Goal: Transaction & Acquisition: Purchase product/service

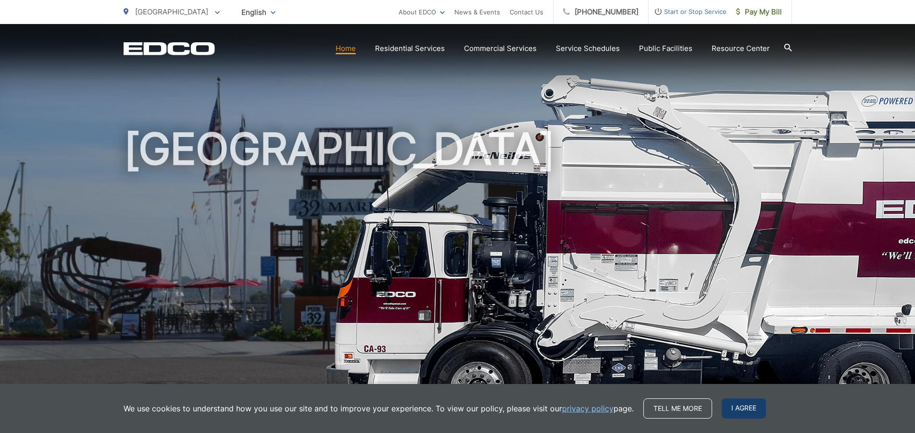
click at [731, 404] on span "I agree" at bounding box center [744, 409] width 44 height 20
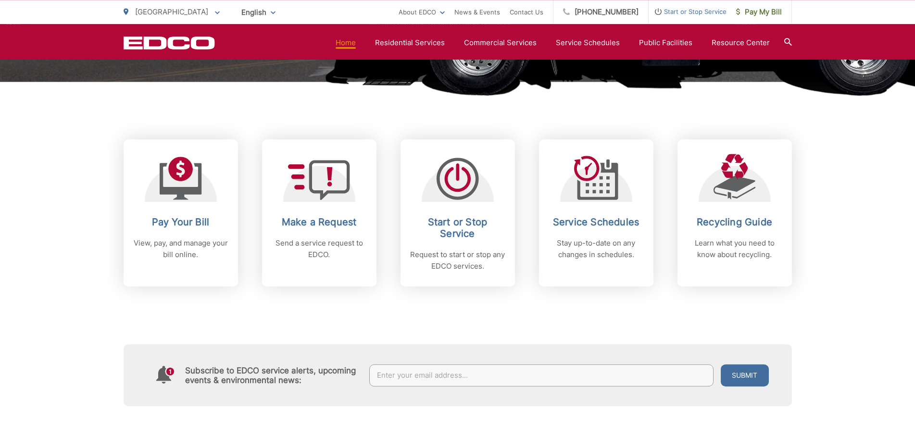
scroll to position [441, 0]
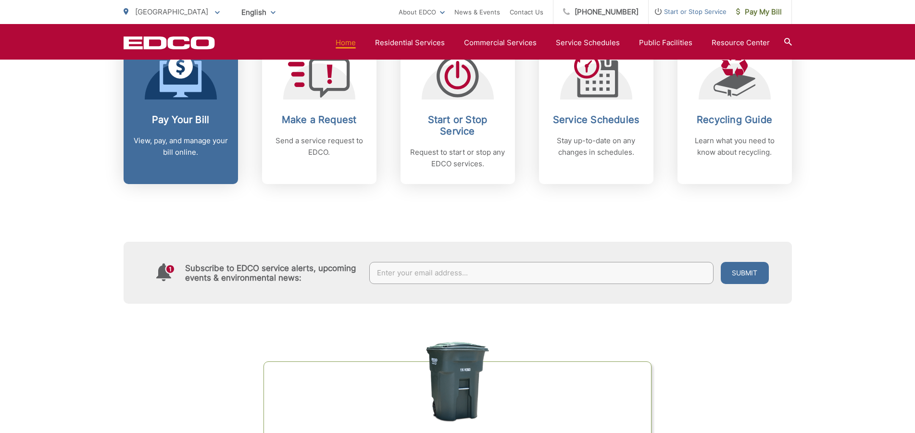
click at [175, 116] on h2 "Pay Your Bill" at bounding box center [180, 120] width 95 height 12
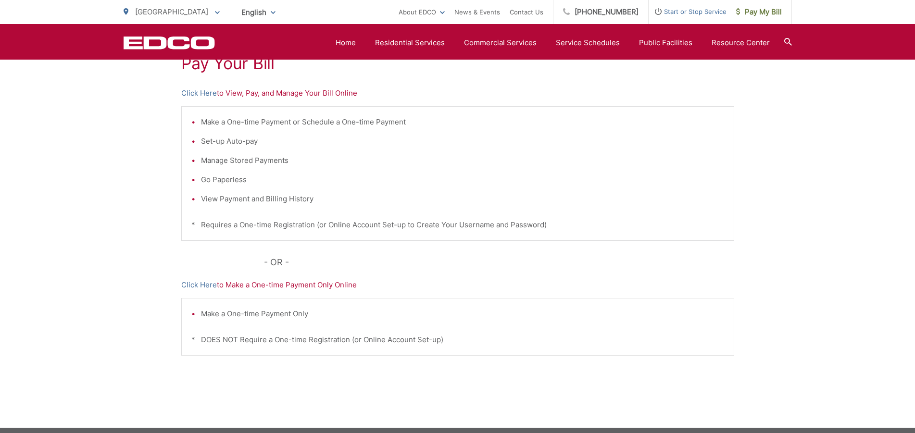
scroll to position [196, 0]
click at [200, 287] on link "Click Here" at bounding box center [199, 285] width 36 height 12
